Goal: Task Accomplishment & Management: Use online tool/utility

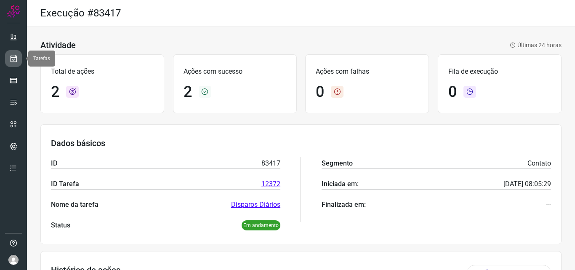
click at [11, 58] on icon at bounding box center [13, 58] width 9 height 8
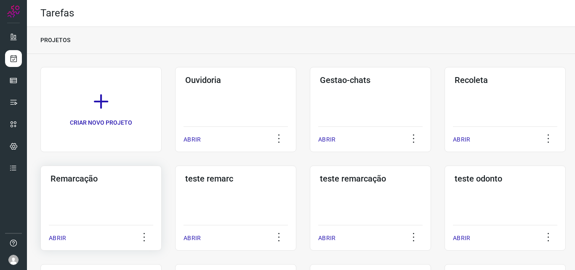
click at [121, 185] on div "Remarcação ABRIR" at bounding box center [100, 207] width 121 height 85
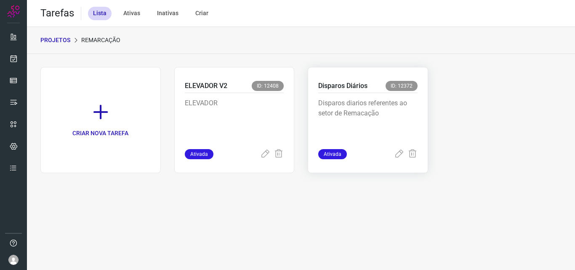
click at [365, 120] on p "Disparos diarios referentes ao setor de Remacação" at bounding box center [367, 119] width 99 height 42
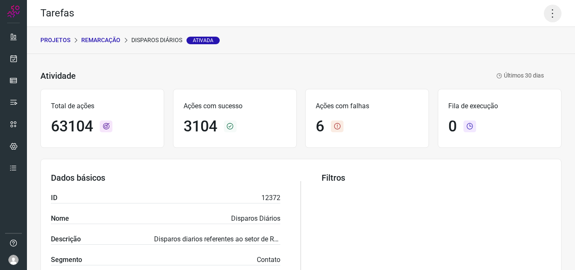
click at [545, 16] on icon at bounding box center [553, 14] width 18 height 18
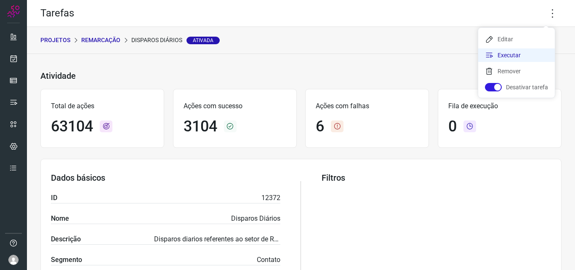
click at [516, 50] on li "Executar" at bounding box center [516, 54] width 77 height 13
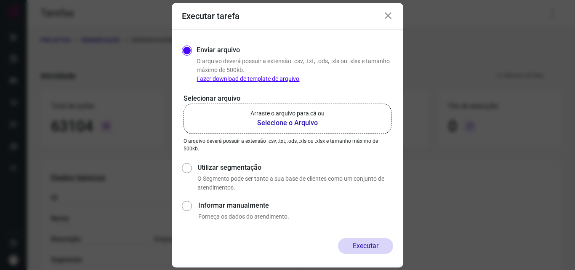
click at [314, 117] on p "Arraste o arquivo para cá ou" at bounding box center [288, 113] width 74 height 9
click at [0, 0] on input "Arraste o arquivo para cá ou Selecione o Arquivo" at bounding box center [0, 0] width 0 height 0
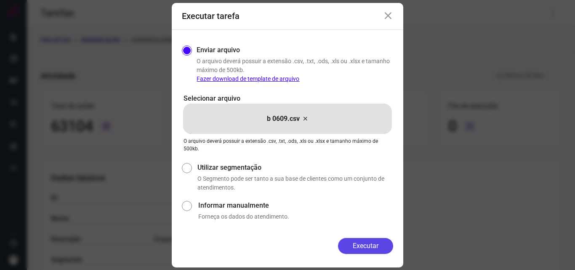
click at [355, 249] on button "Executar" at bounding box center [365, 246] width 55 height 16
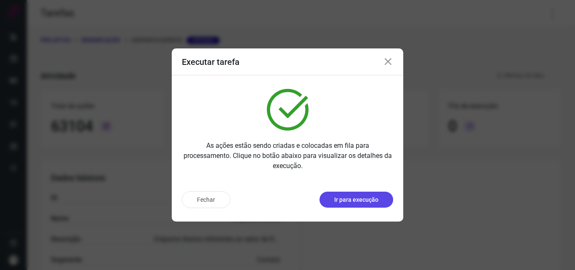
click at [368, 204] on button "Ir para execução" at bounding box center [357, 200] width 74 height 16
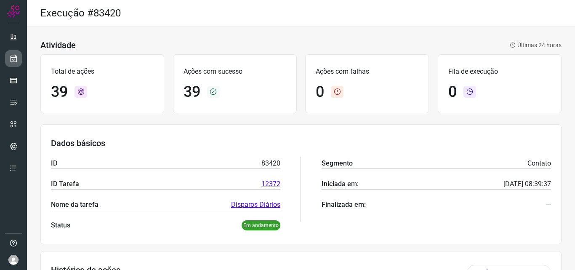
click at [19, 55] on link at bounding box center [13, 58] width 17 height 17
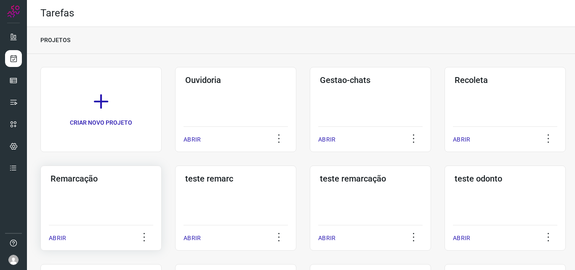
click at [131, 193] on div "Remarcação ABRIR" at bounding box center [100, 207] width 121 height 85
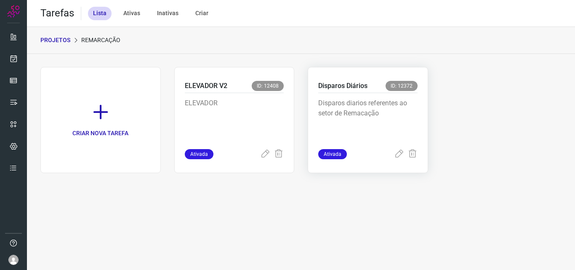
click at [384, 119] on p "Disparos diarios referentes ao setor de Remacação" at bounding box center [367, 119] width 99 height 42
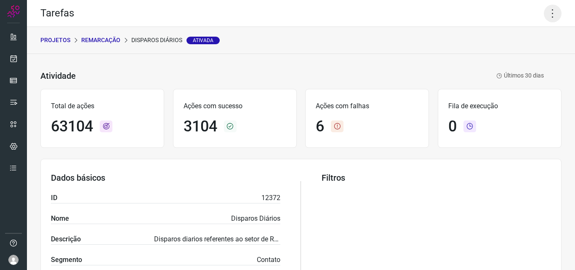
click at [545, 8] on icon at bounding box center [553, 14] width 18 height 18
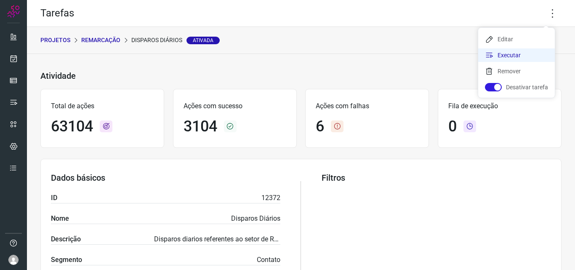
click at [525, 50] on li "Executar" at bounding box center [516, 54] width 77 height 13
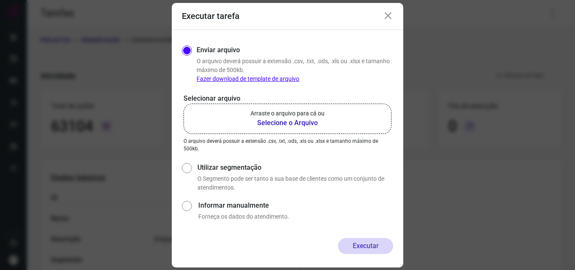
click at [309, 125] on b "Selecione o Arquivo" at bounding box center [288, 123] width 74 height 10
click at [0, 0] on input "Arraste o arquivo para cá ou Selecione o Arquivo" at bounding box center [0, 0] width 0 height 0
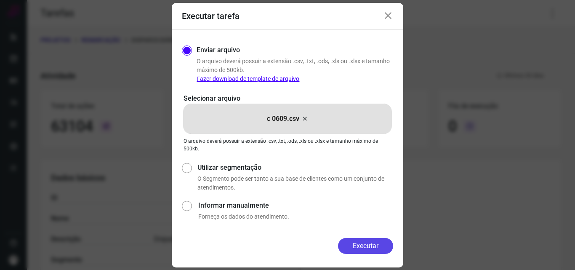
click at [372, 250] on button "Executar" at bounding box center [365, 246] width 55 height 16
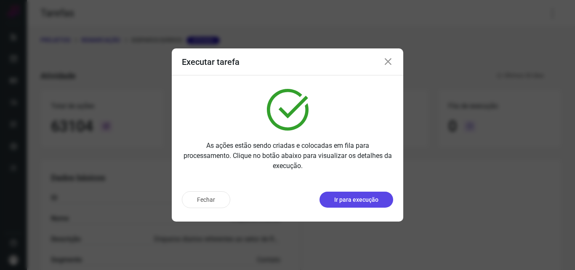
click at [380, 196] on button "Ir para execução" at bounding box center [357, 200] width 74 height 16
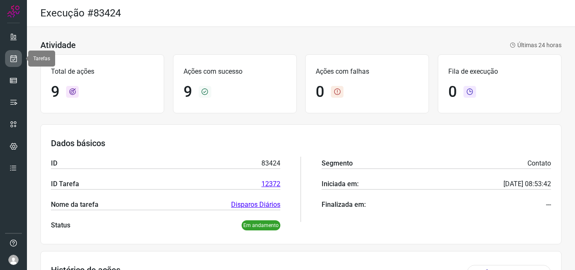
click at [19, 58] on link at bounding box center [13, 58] width 17 height 17
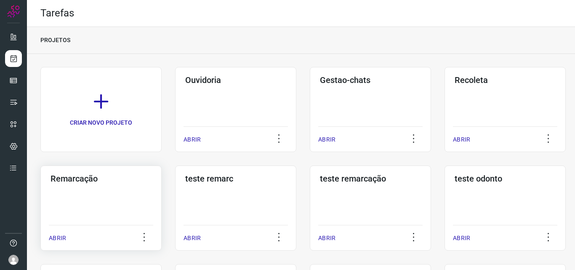
click at [142, 189] on div "Remarcação ABRIR" at bounding box center [100, 207] width 121 height 85
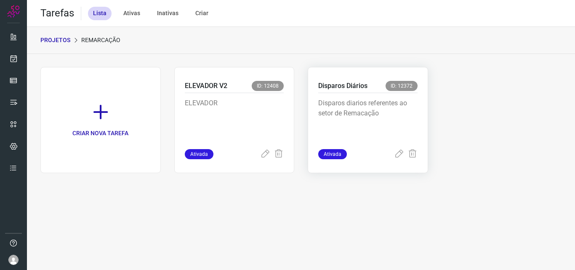
click at [381, 103] on p "Disparos diarios referentes ao setor de Remacação" at bounding box center [367, 119] width 99 height 42
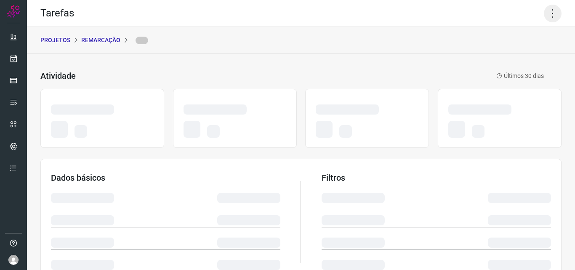
click at [547, 7] on icon at bounding box center [553, 14] width 18 height 18
click at [546, 11] on icon at bounding box center [553, 14] width 18 height 18
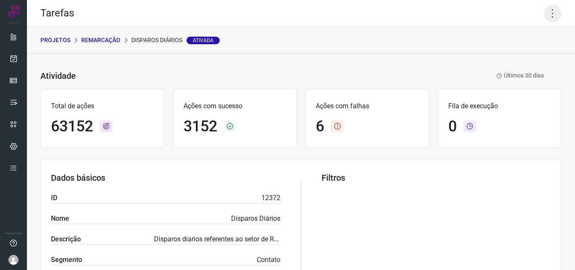
click at [547, 15] on icon at bounding box center [553, 14] width 18 height 18
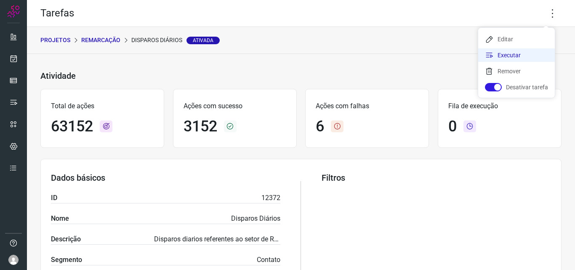
click at [509, 54] on li "Executar" at bounding box center [516, 54] width 77 height 13
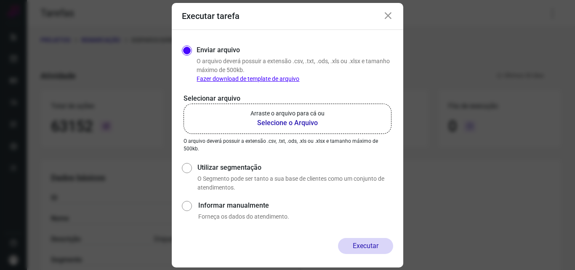
click at [322, 114] on p "Arraste o arquivo para cá ou" at bounding box center [288, 113] width 74 height 9
click at [0, 0] on input "Arraste o arquivo para cá ou Selecione o Arquivo" at bounding box center [0, 0] width 0 height 0
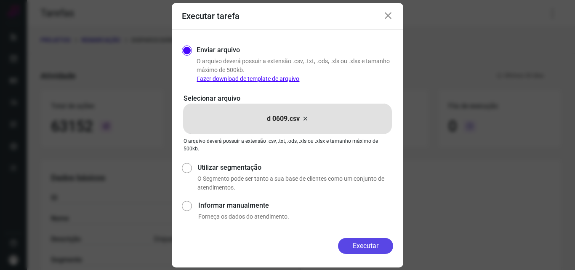
click at [354, 248] on button "Executar" at bounding box center [365, 246] width 55 height 16
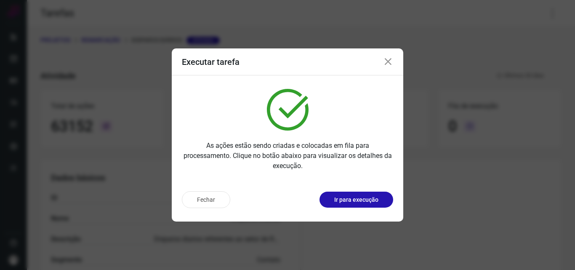
click at [372, 195] on button "Ir para execução" at bounding box center [357, 200] width 74 height 16
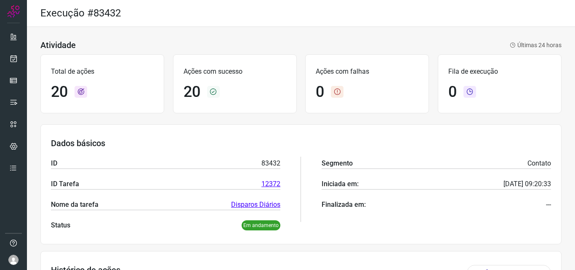
click at [408, 115] on div "Total de ações 20 Ações com sucesso 20 Ações com falhas 0 Fila de execução 0" at bounding box center [300, 83] width 521 height 67
